Goal: Check status: Check status

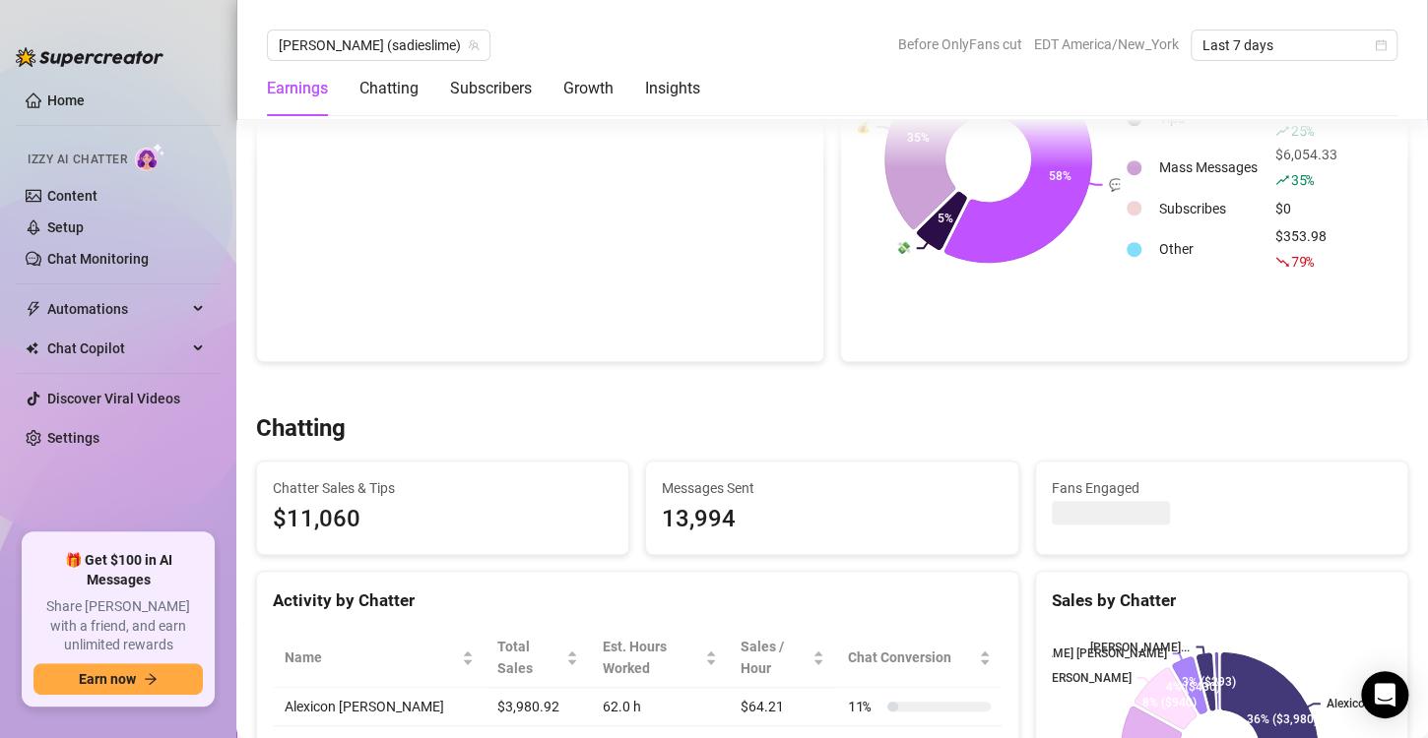
scroll to position [328, 0]
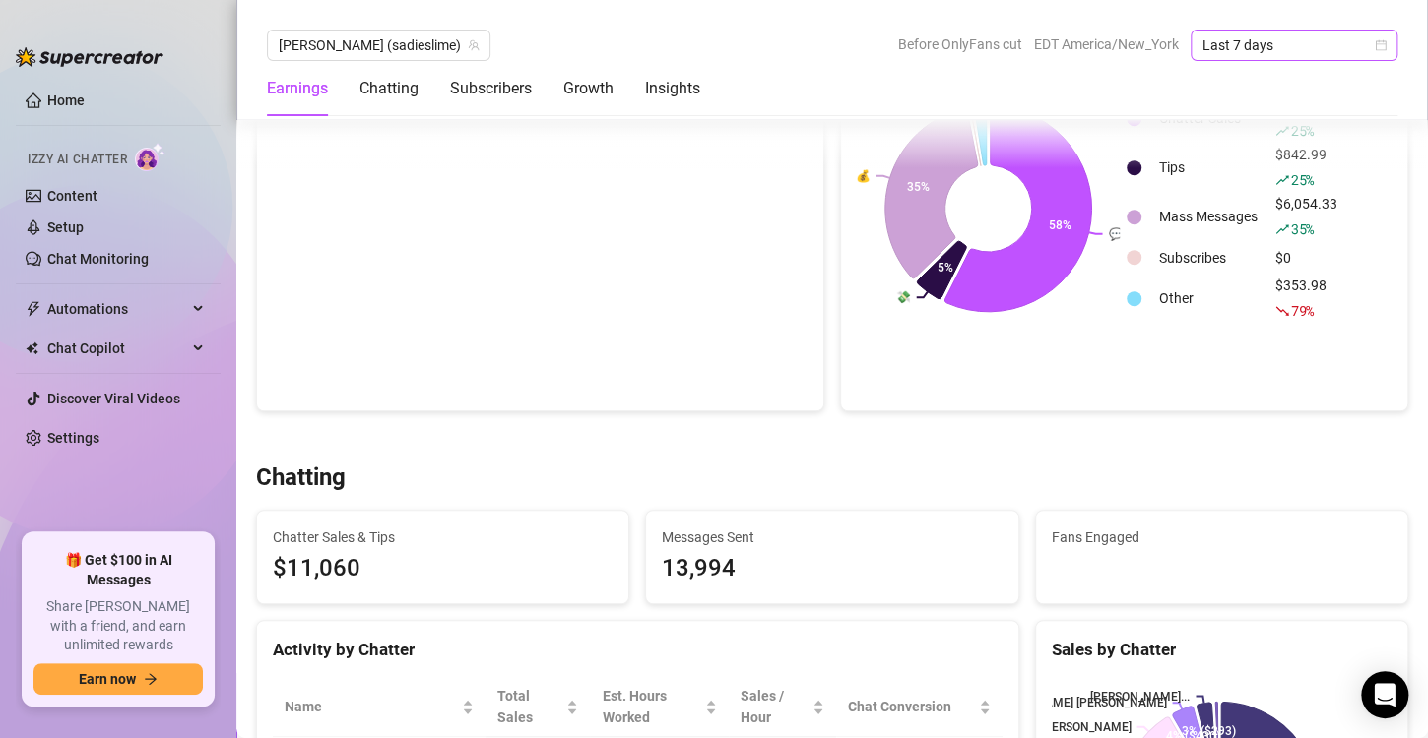
click at [1378, 42] on icon "calendar" at bounding box center [1381, 45] width 12 height 12
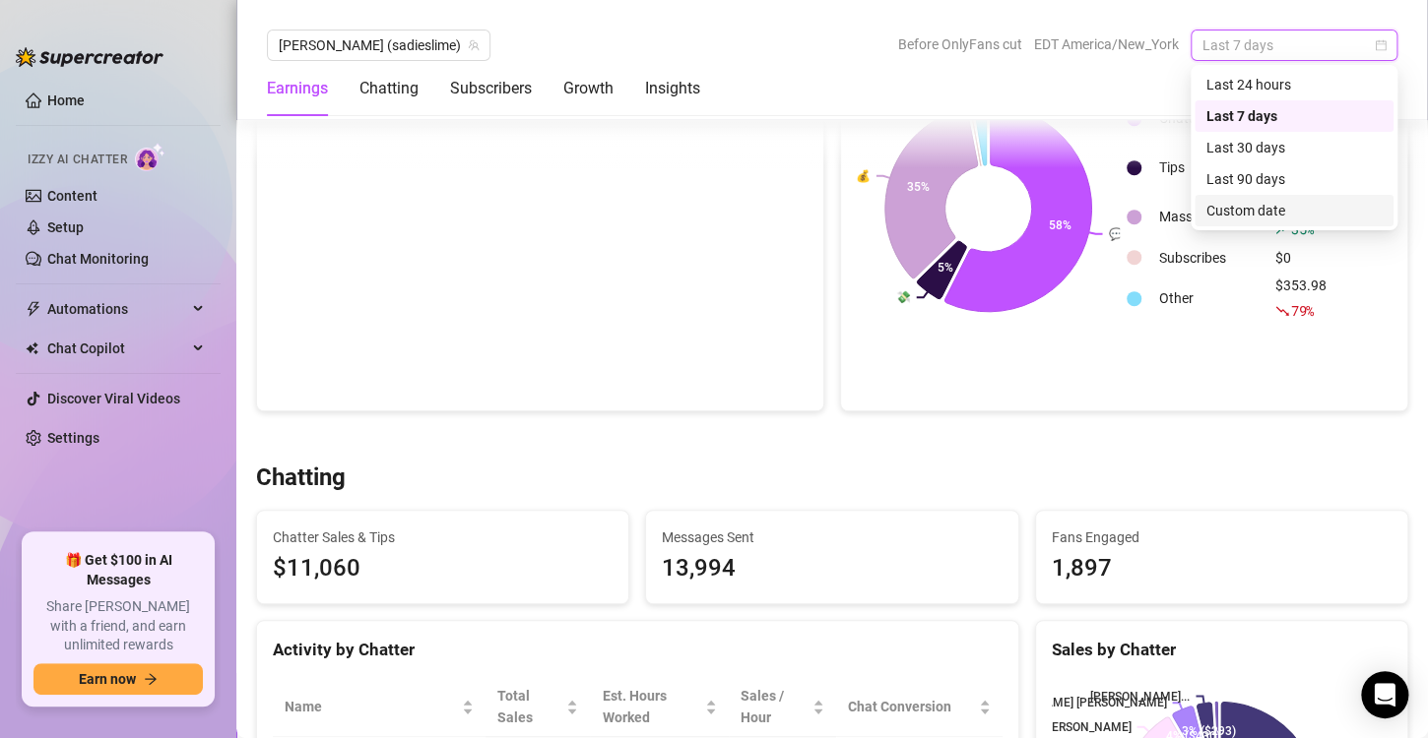
click at [1235, 209] on div "Custom date" at bounding box center [1293, 211] width 175 height 22
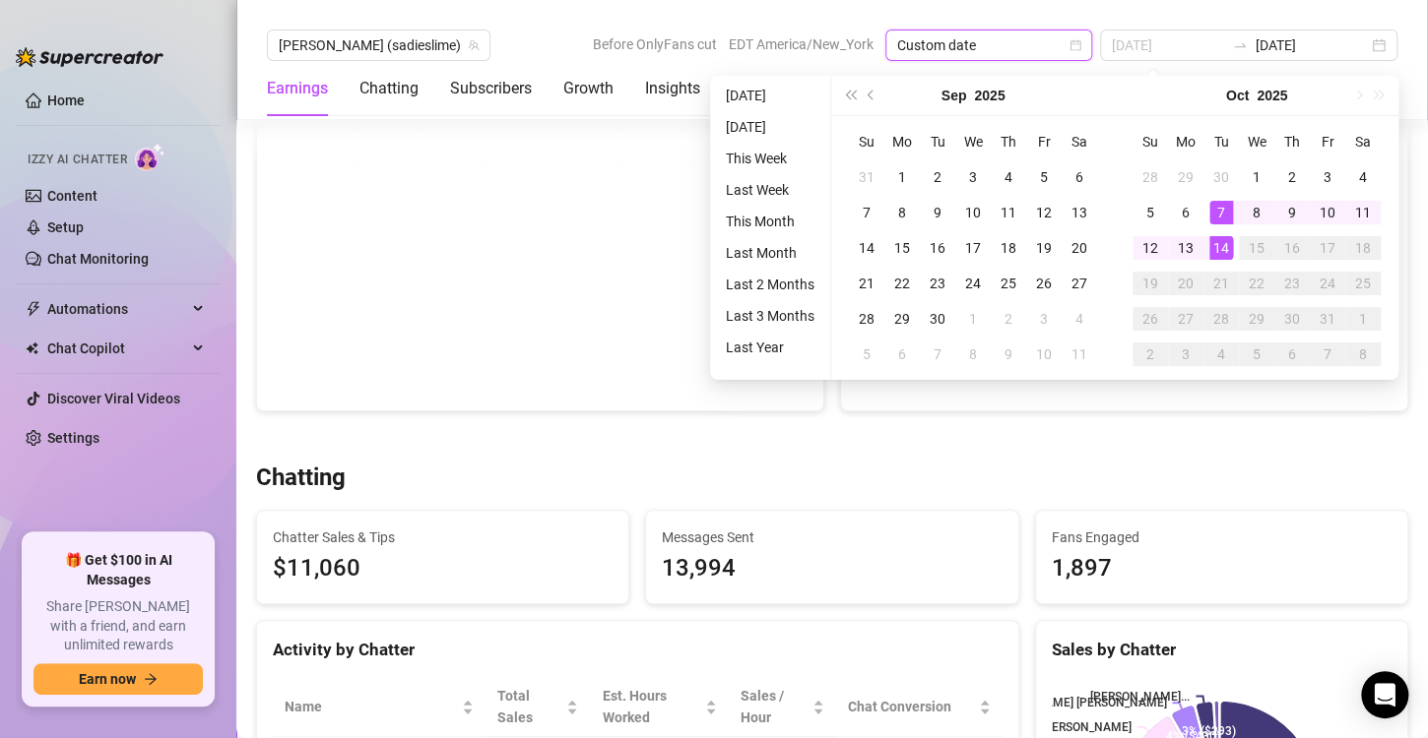
type input "[DATE]"
click at [1220, 242] on div "14" at bounding box center [1221, 248] width 24 height 24
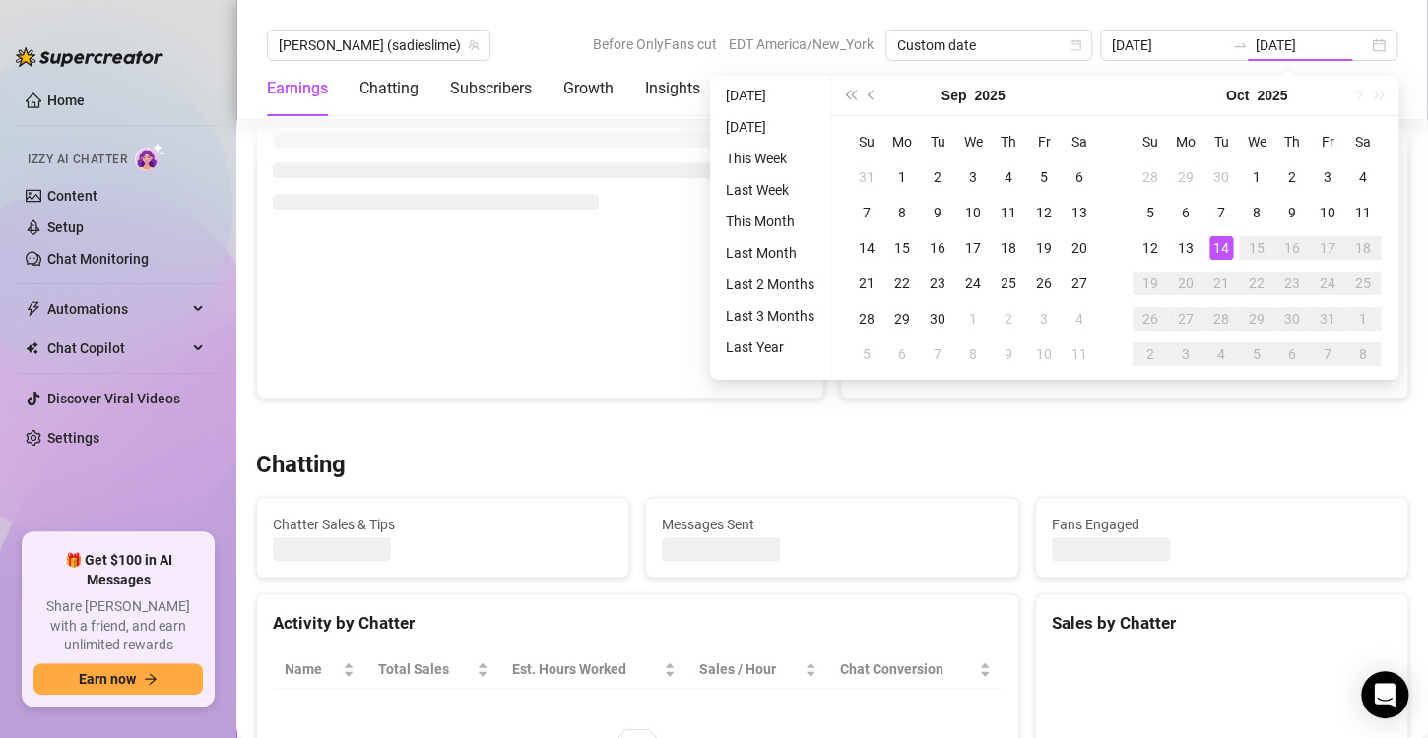
type input "[DATE]"
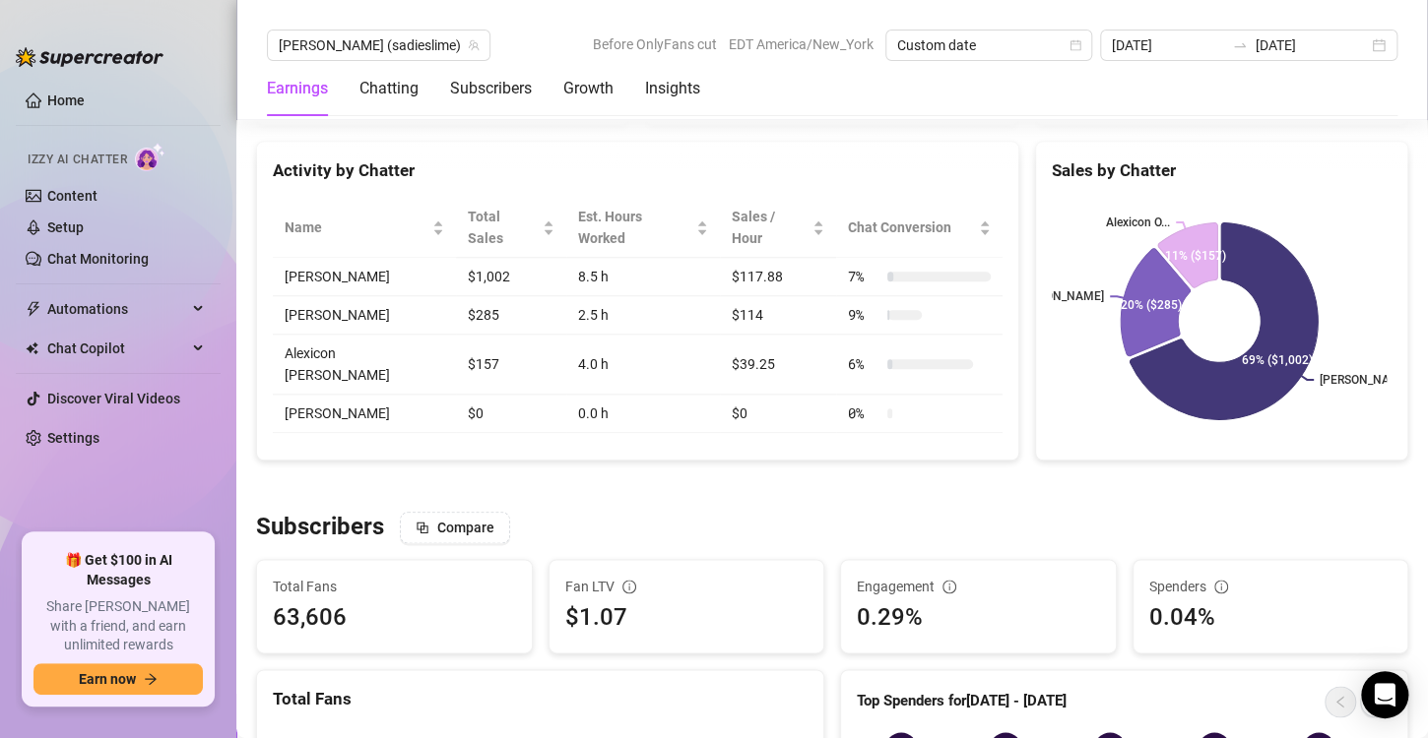
scroll to position [820, 0]
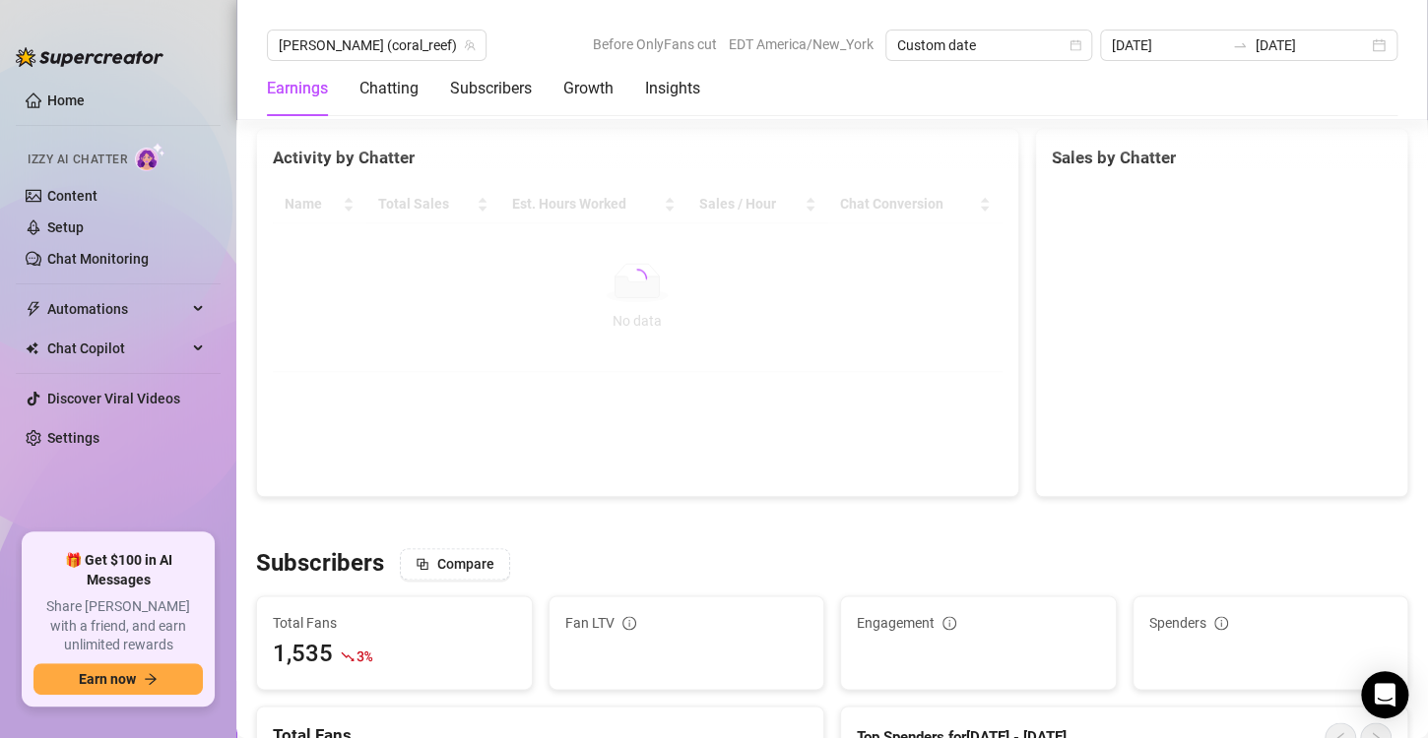
scroll to position [820, 0]
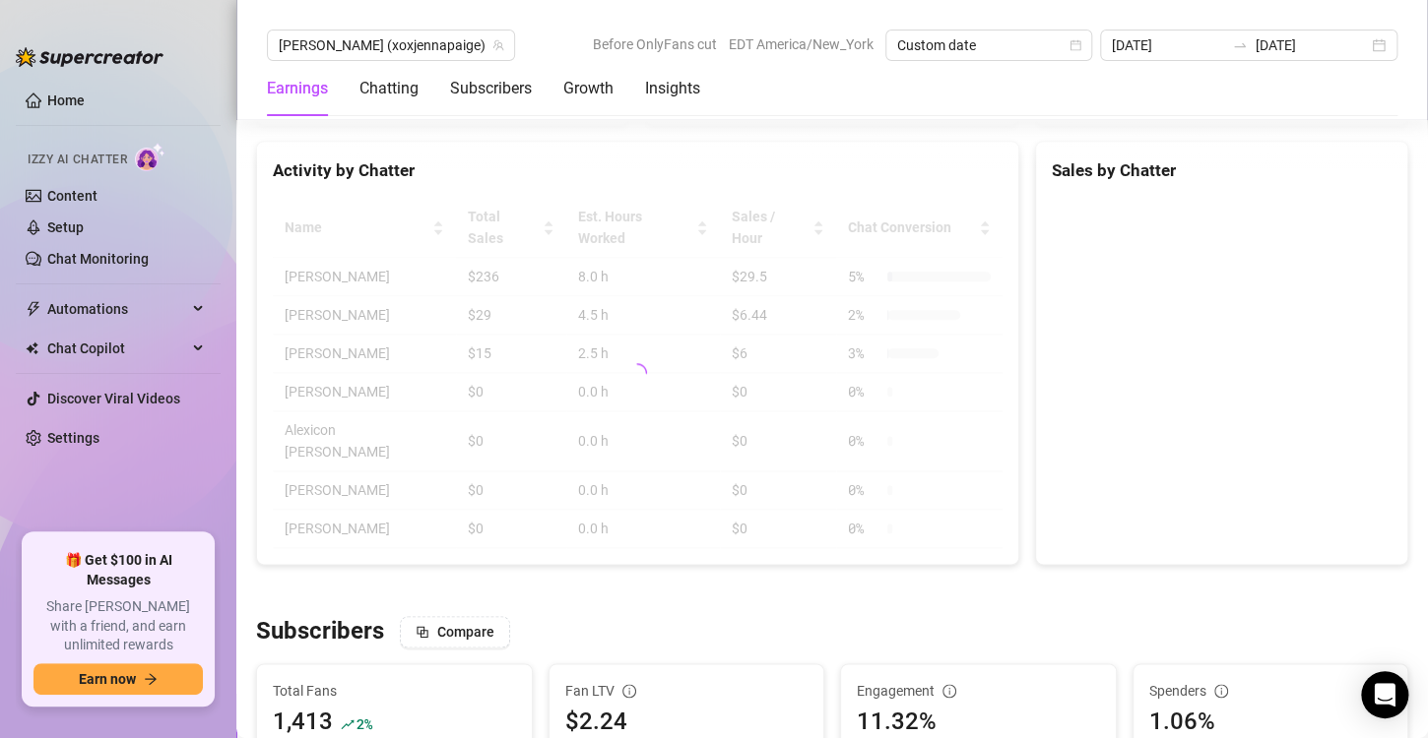
scroll to position [820, 0]
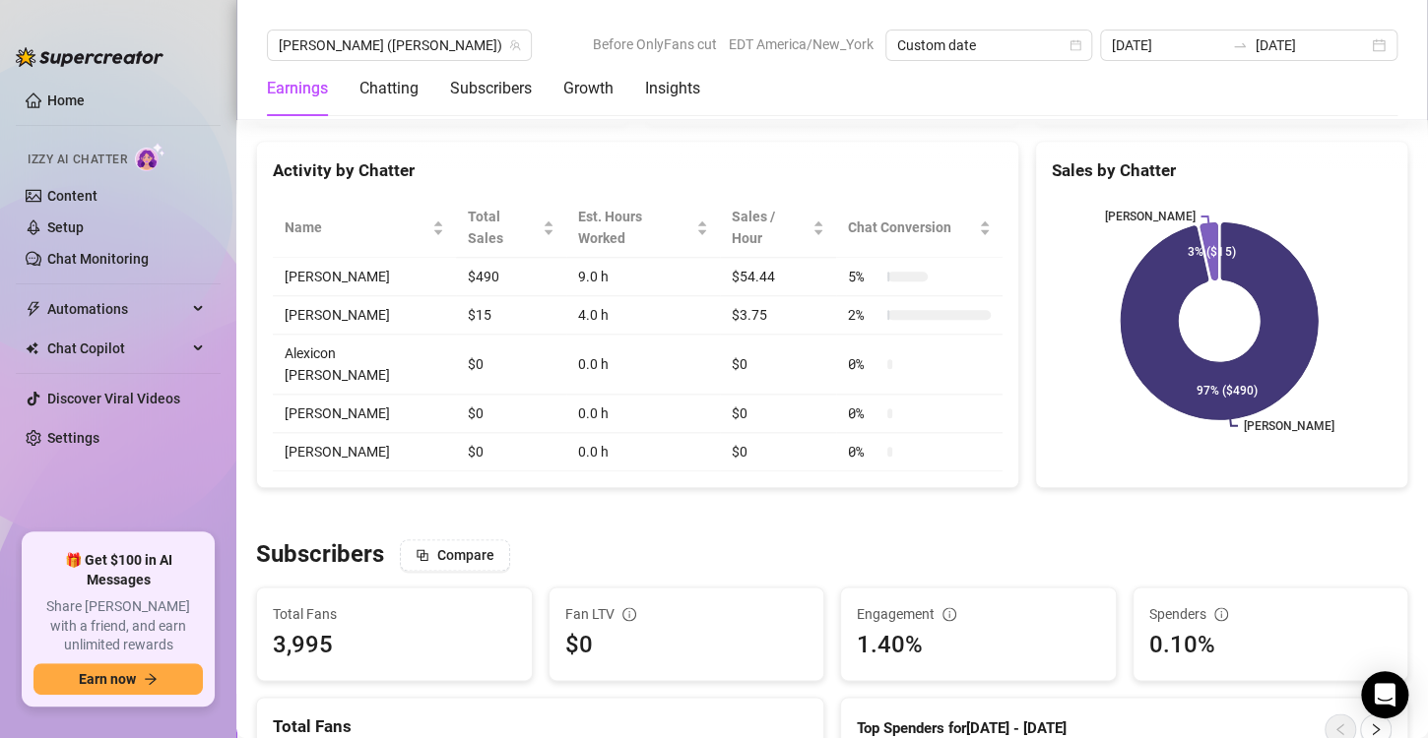
scroll to position [820, 0]
